Goal: Task Accomplishment & Management: Manage account settings

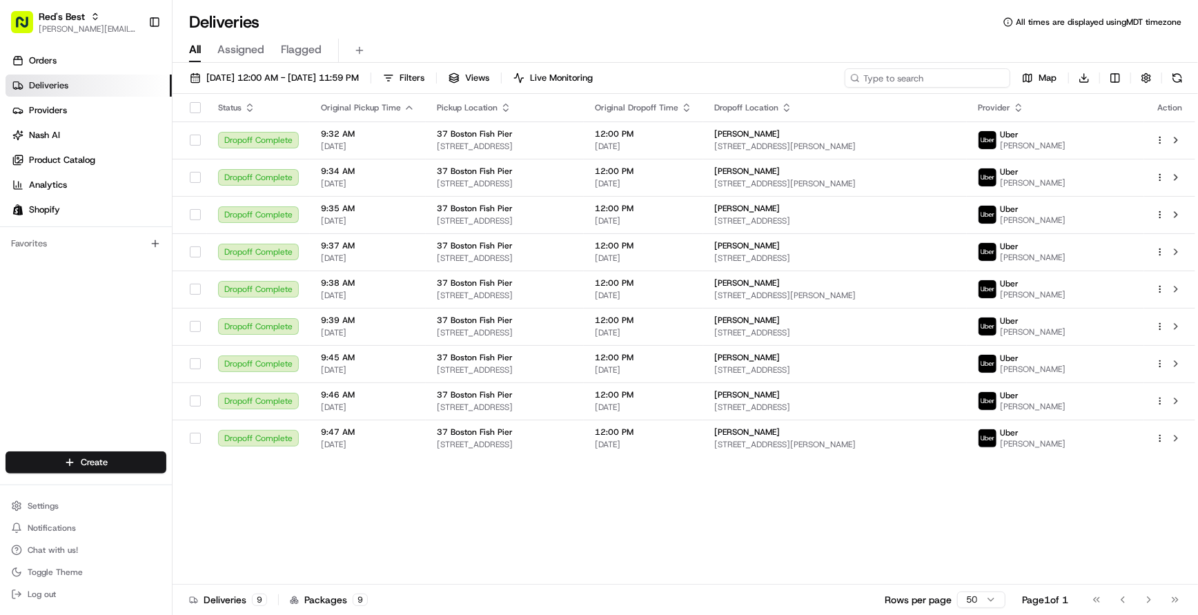
click at [920, 83] on input at bounding box center [928, 77] width 166 height 19
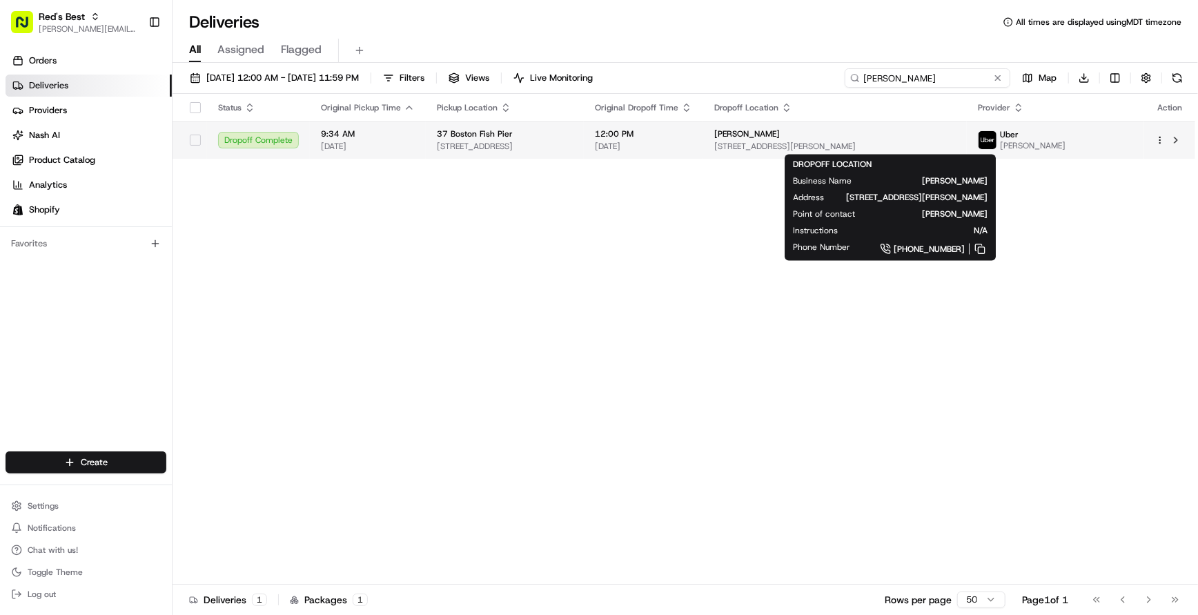
type input "[PERSON_NAME]"
click at [830, 143] on span "[STREET_ADDRESS][PERSON_NAME]" at bounding box center [836, 146] width 242 height 11
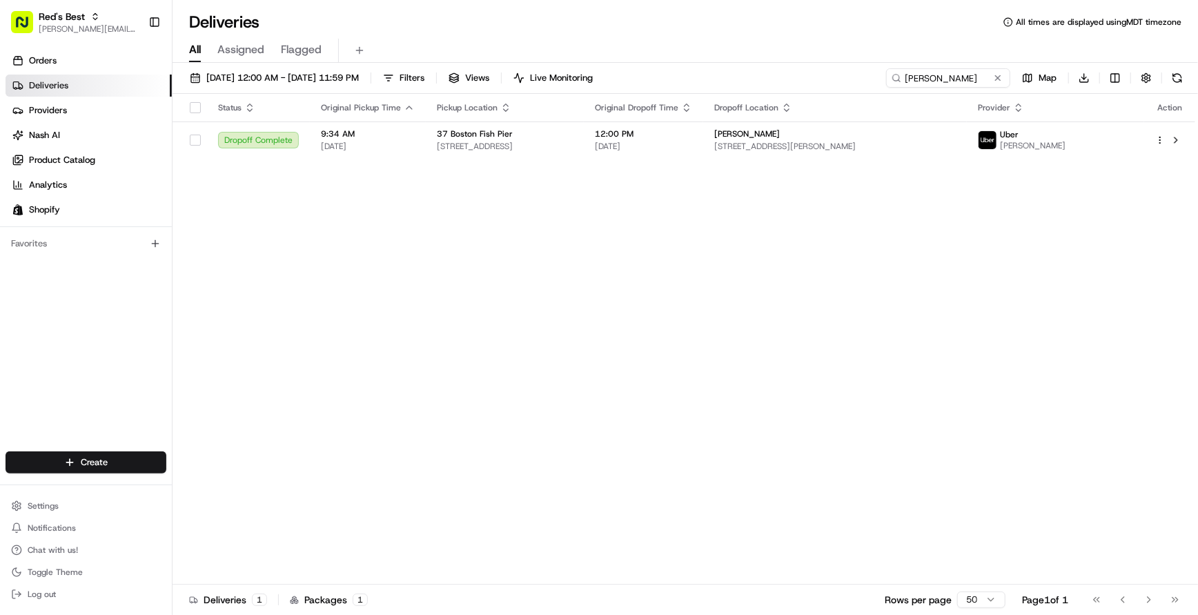
click at [573, 137] on div "37 Boston Fish Pier" at bounding box center [505, 133] width 136 height 11
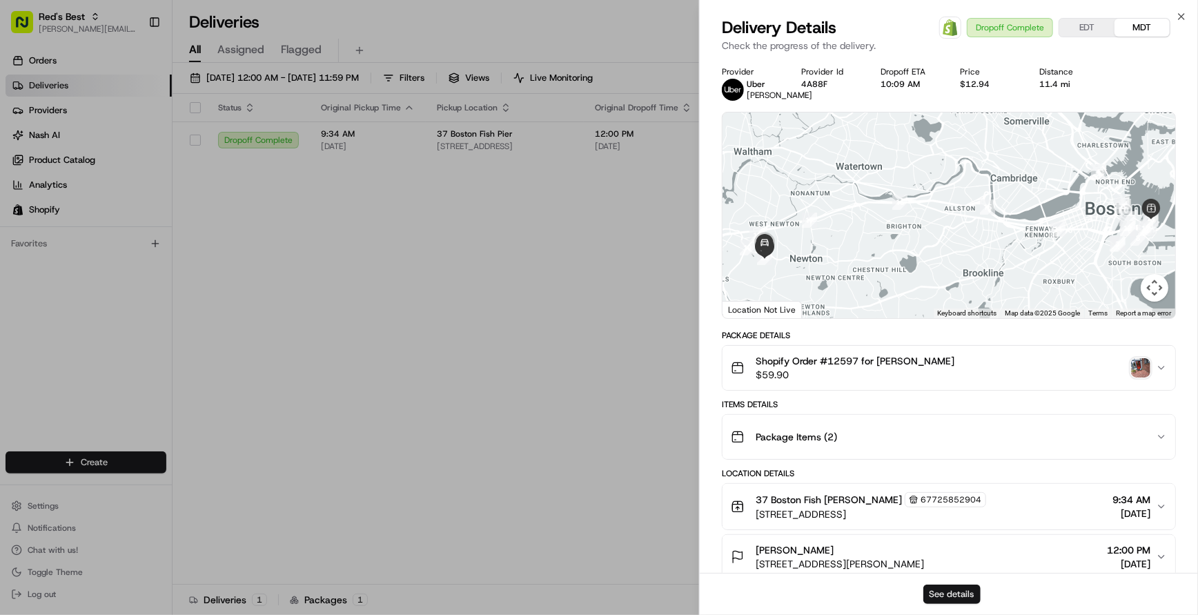
click at [946, 502] on button "See details" at bounding box center [951, 594] width 57 height 19
click at [1149, 16] on icon "button" at bounding box center [1182, 17] width 6 height 6
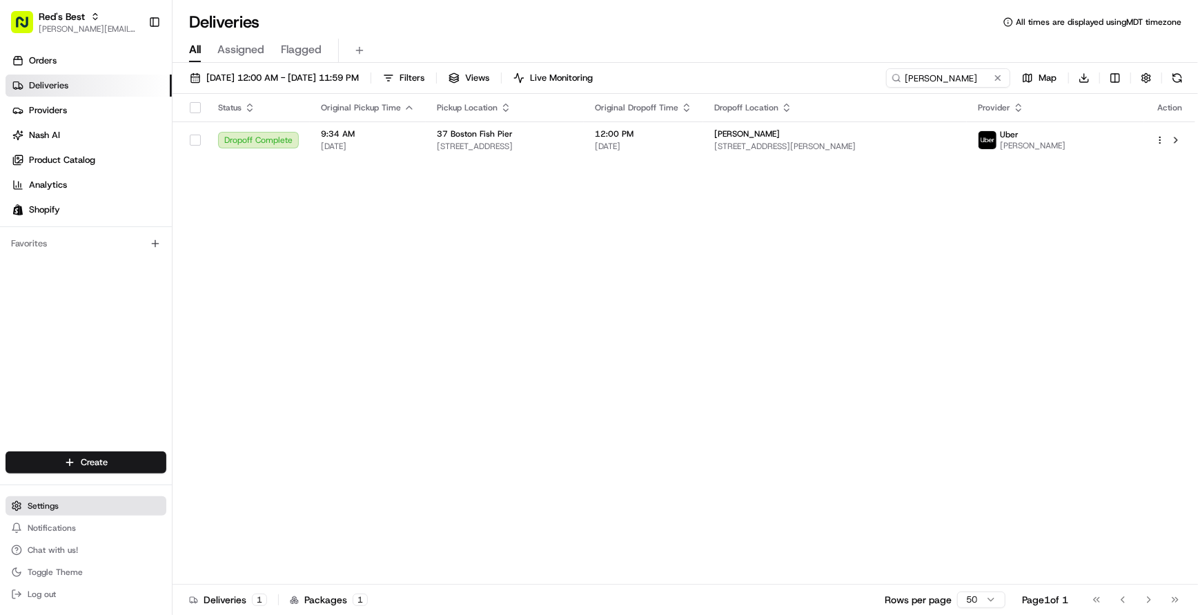
click at [54, 502] on span "Settings" at bounding box center [43, 505] width 31 height 11
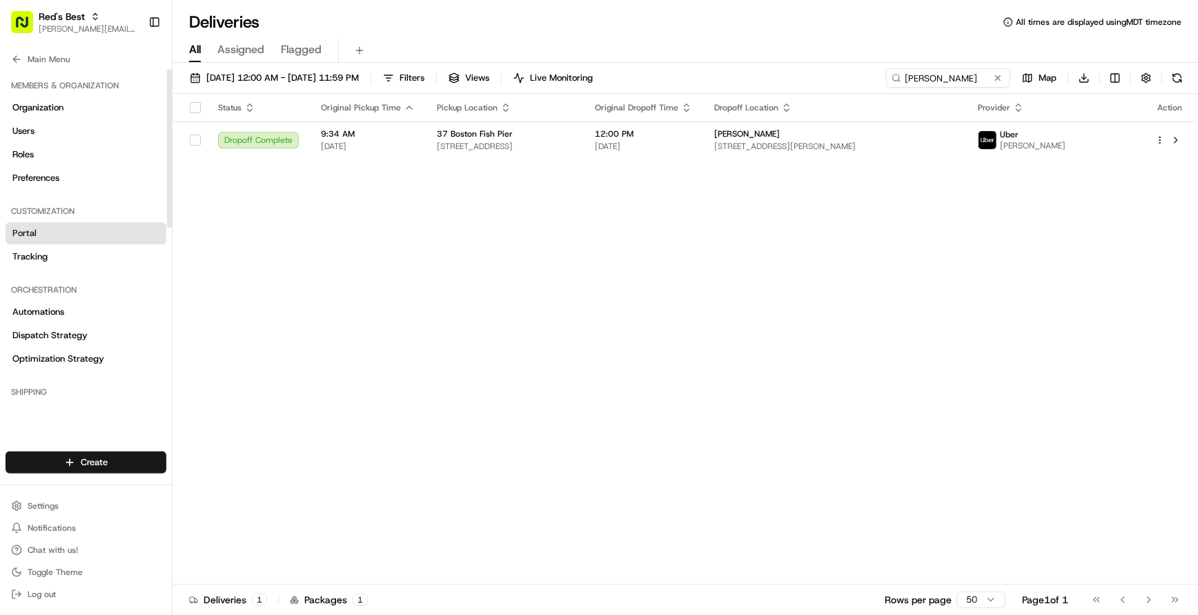
click at [42, 232] on link "Portal" at bounding box center [86, 233] width 161 height 22
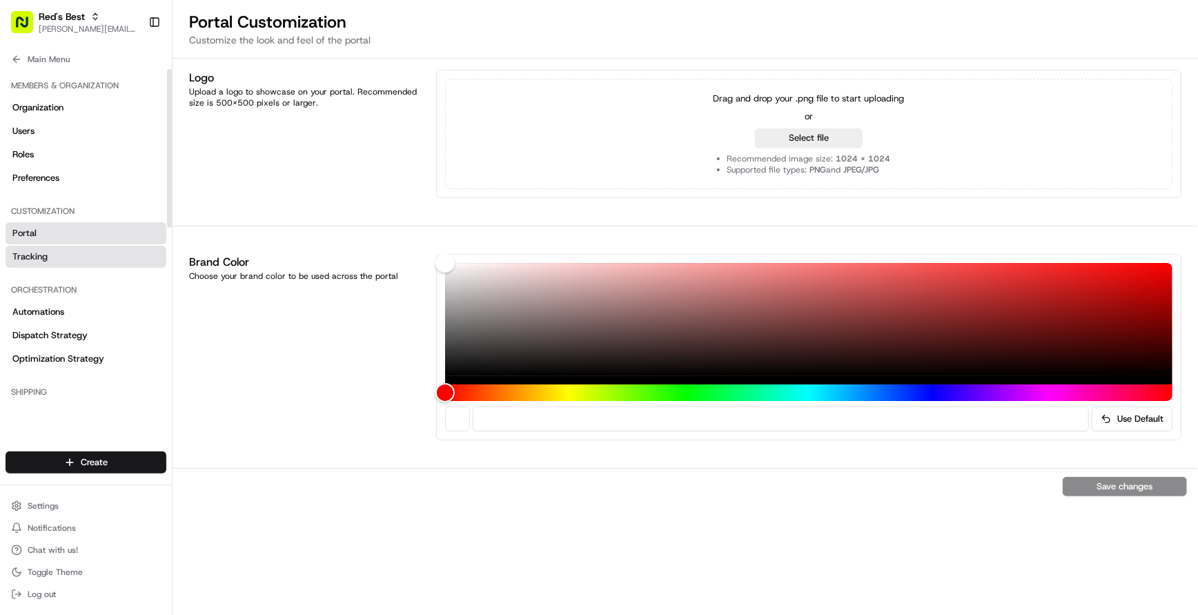
click at [31, 262] on span "Tracking" at bounding box center [29, 257] width 35 height 12
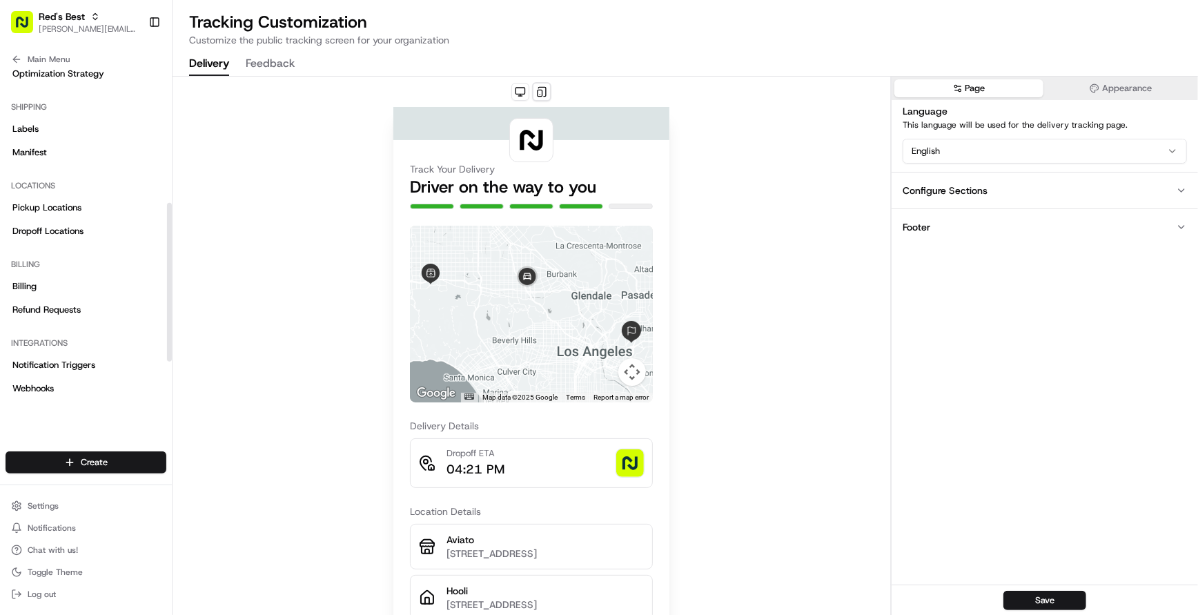
scroll to position [384, 0]
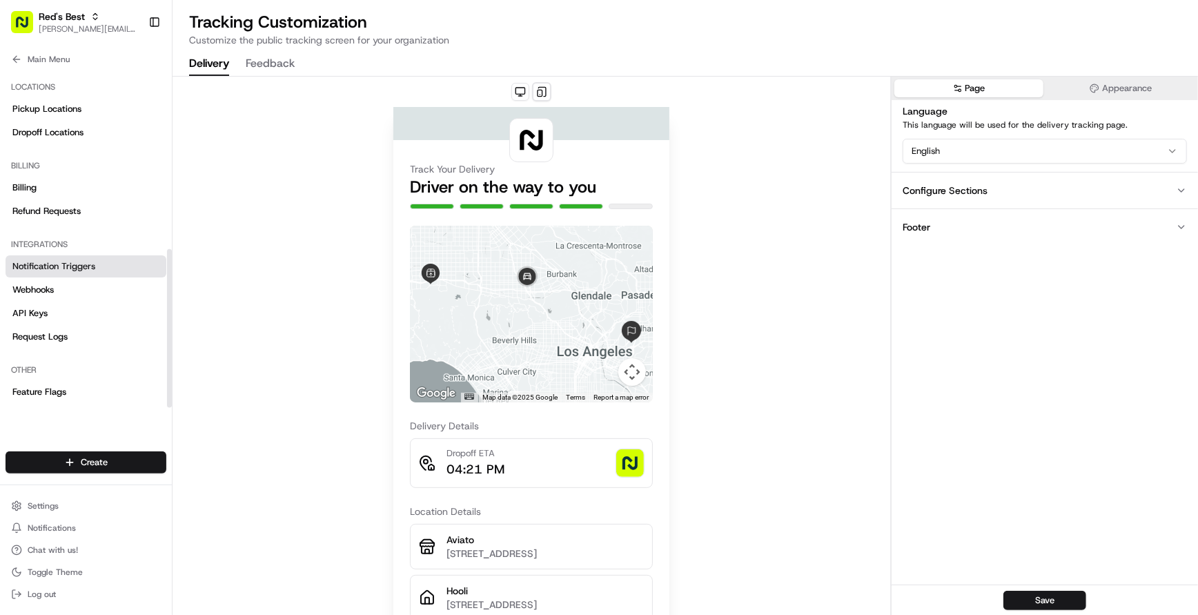
click at [74, 273] on link "Notification Triggers" at bounding box center [86, 266] width 161 height 22
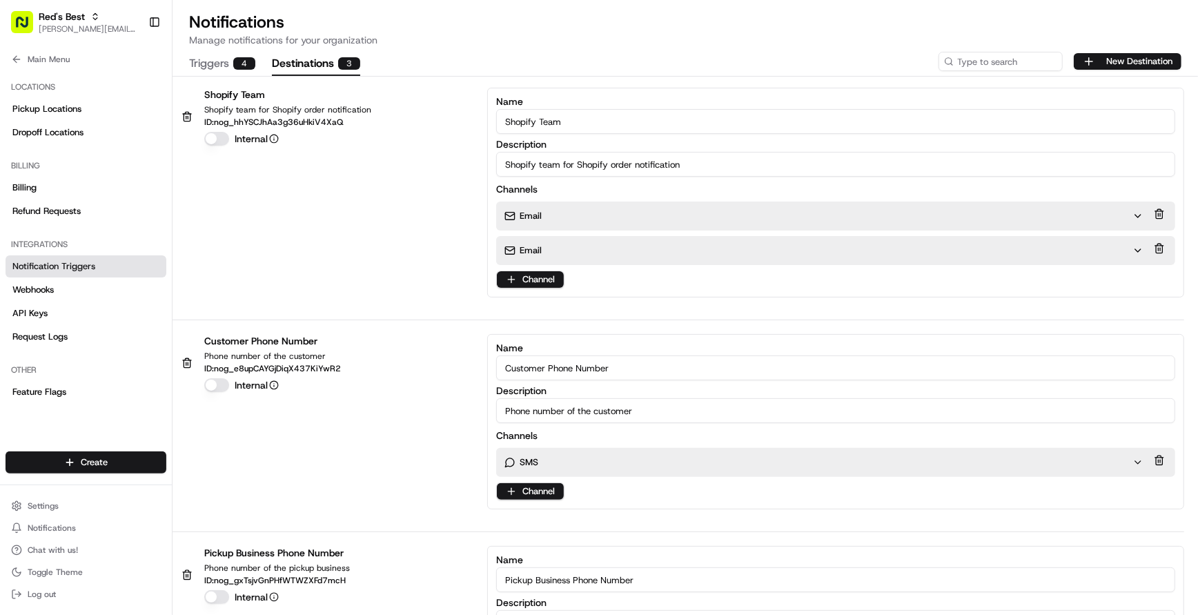
click at [327, 64] on button "Destinations 3" at bounding box center [316, 63] width 88 height 23
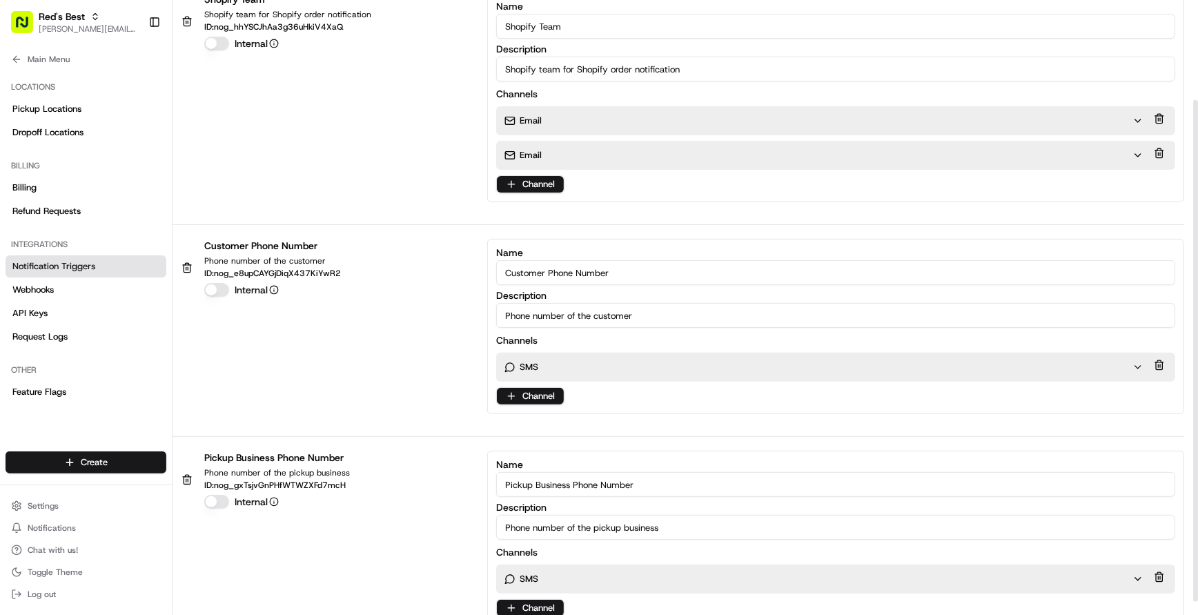
scroll to position [122, 0]
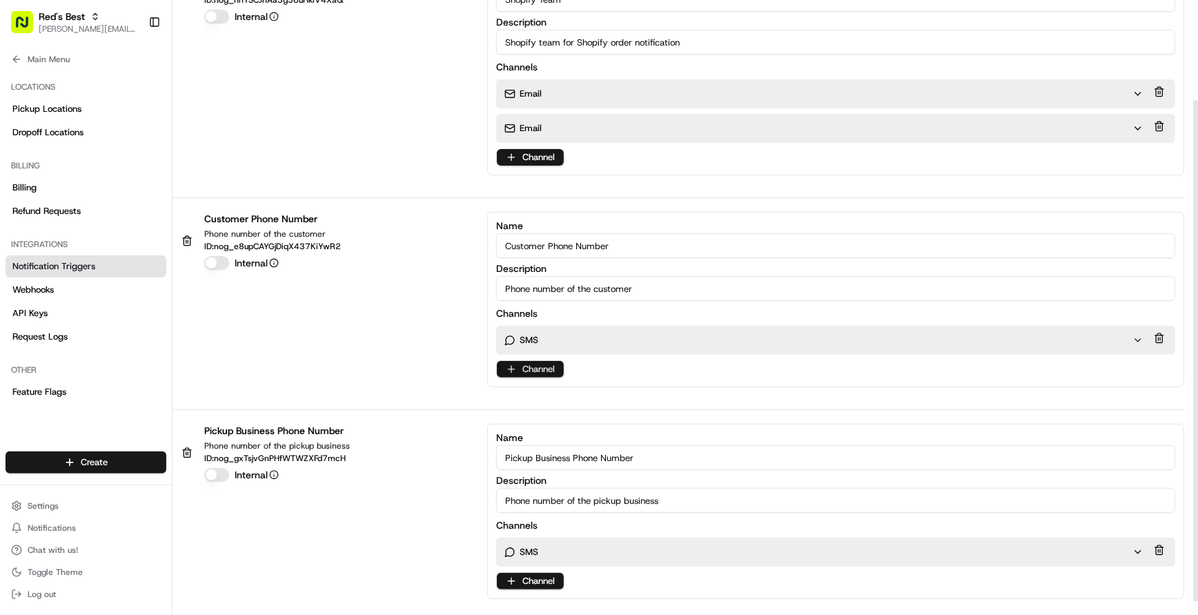
click at [529, 369] on html "Red's Best [PERSON_NAME][EMAIL_ADDRESS][DOMAIN_NAME] Toggle Sidebar Orders Deli…" at bounding box center [599, 307] width 1198 height 615
click at [377, 385] on html "Red's Best [PERSON_NAME][EMAIL_ADDRESS][DOMAIN_NAME] Toggle Sidebar Orders Deli…" at bounding box center [599, 307] width 1198 height 615
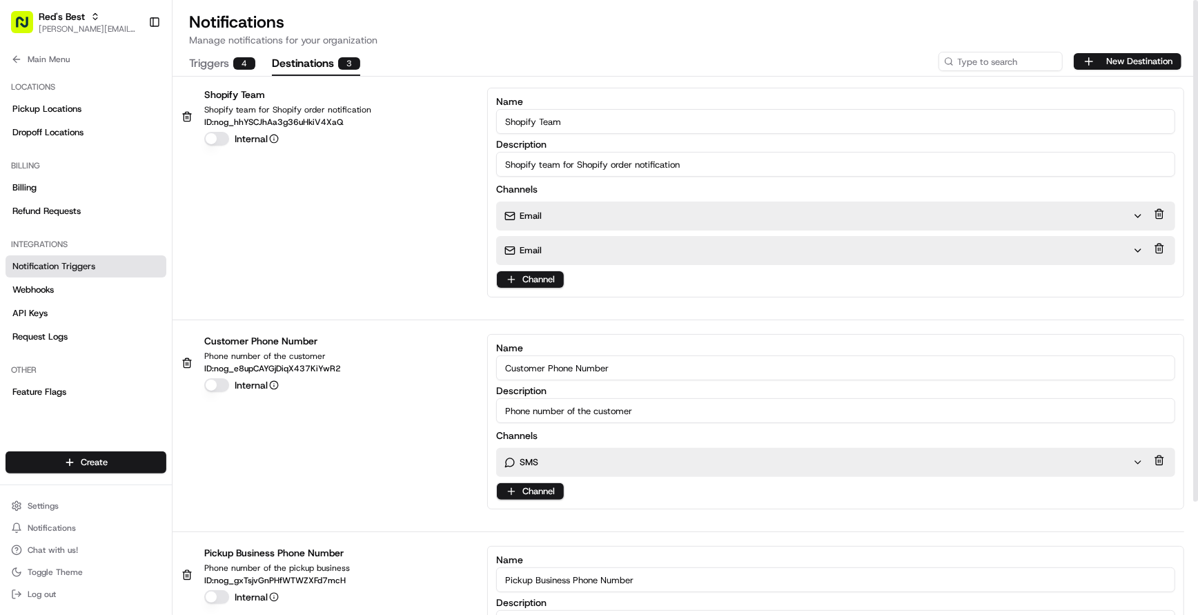
click at [227, 67] on button "Triggers 4" at bounding box center [222, 63] width 66 height 23
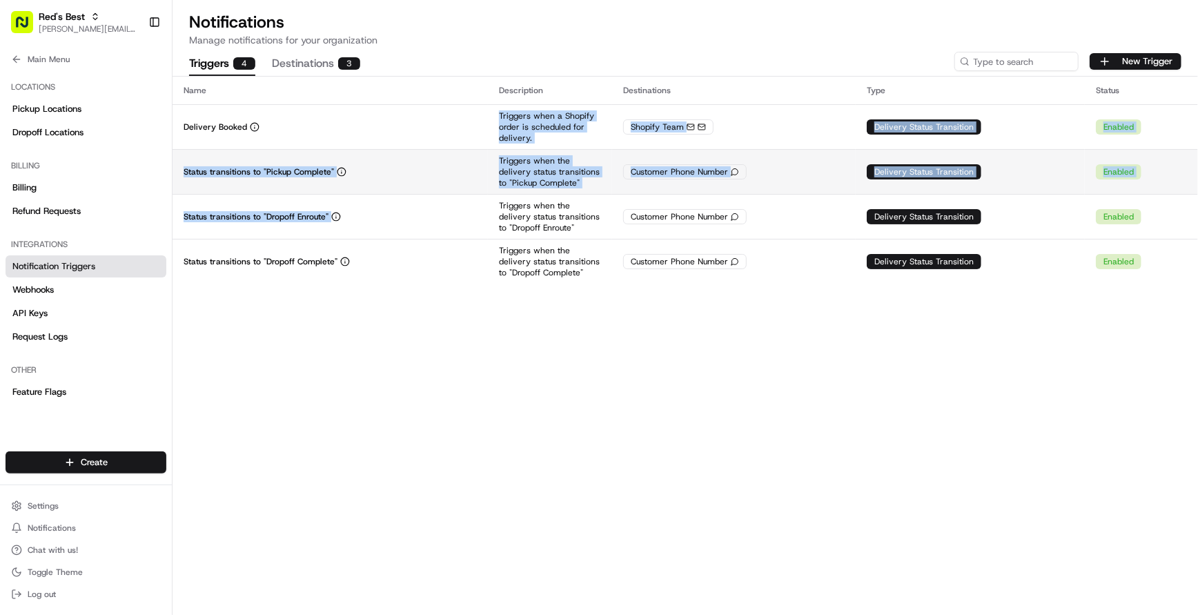
drag, startPoint x: 460, startPoint y: 135, endPoint x: 465, endPoint y: 192, distance: 56.8
click at [465, 192] on tbody "Delivery Booked Triggers when a Shopify order is scheduled for delivery. Shopif…" at bounding box center [686, 193] width 1026 height 179
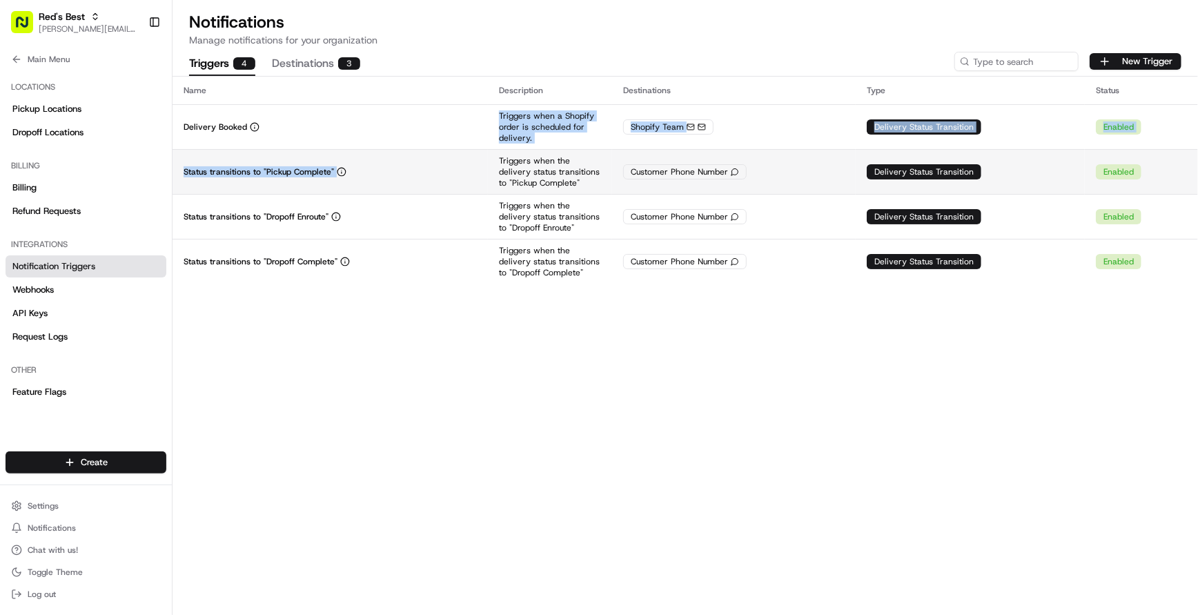
click at [459, 179] on td "Status transitions to "Pickup Complete"" at bounding box center [330, 171] width 315 height 45
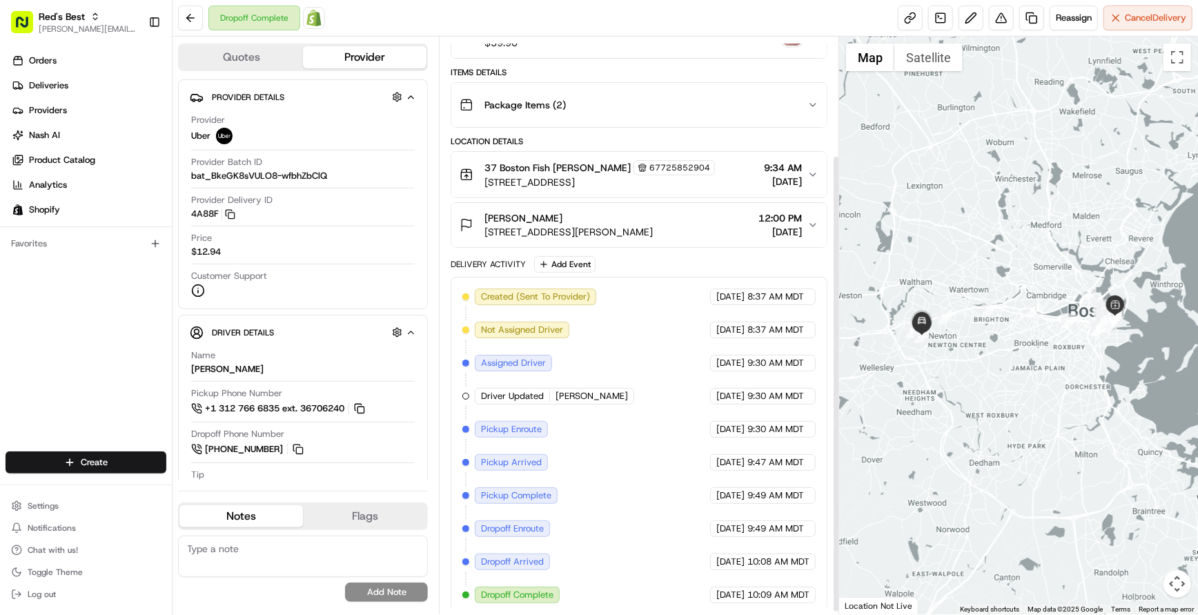
scroll to position [148, 0]
click at [908, 22] on link at bounding box center [910, 18] width 25 height 25
